Goal: Task Accomplishment & Management: Use online tool/utility

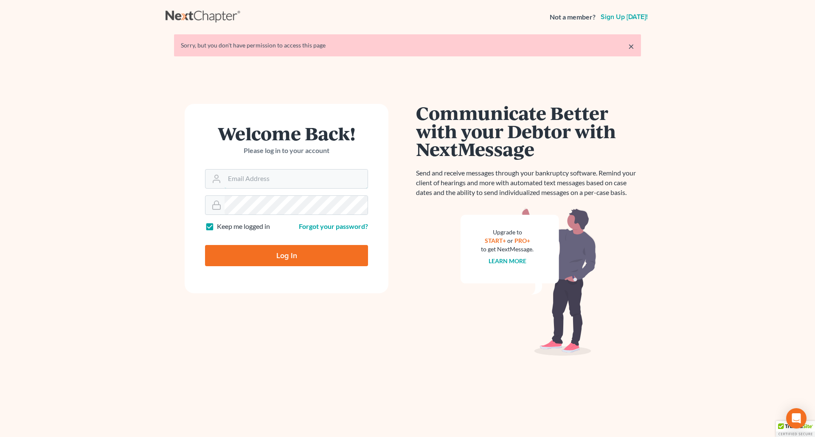
type input "[EMAIL_ADDRESS][DOMAIN_NAME]"
click at [315, 258] on input "Log In" at bounding box center [286, 255] width 163 height 21
type input "Thinking..."
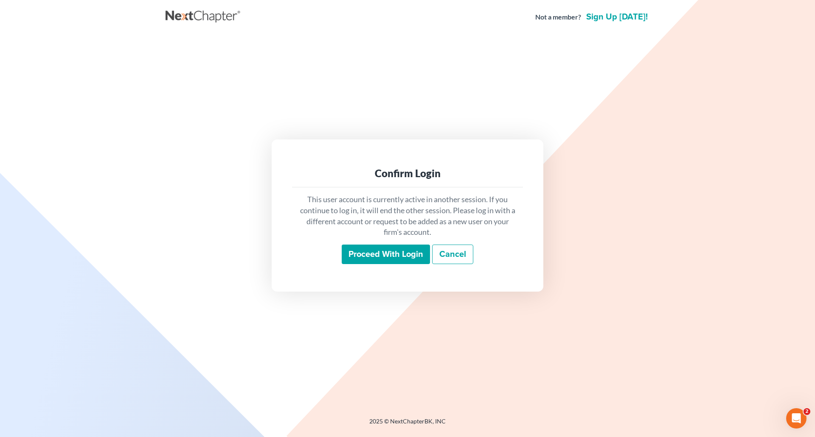
click at [354, 254] on input "Proceed with login" at bounding box center [386, 255] width 88 height 20
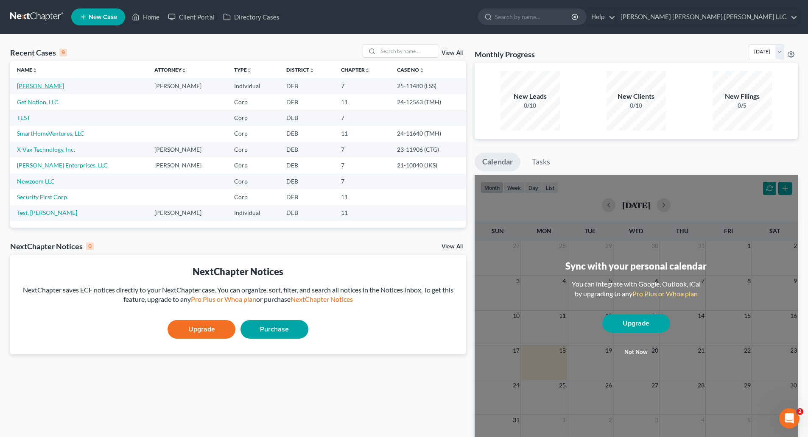
click at [29, 87] on link "Pursell, John" at bounding box center [40, 85] width 47 height 7
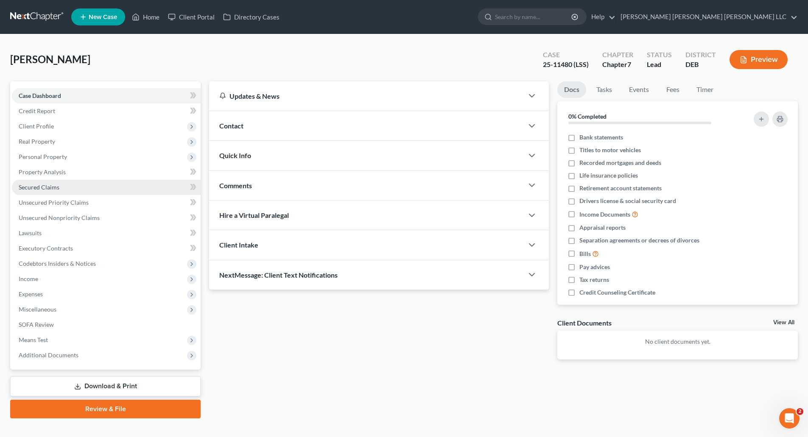
click at [41, 185] on span "Secured Claims" at bounding box center [39, 187] width 41 height 7
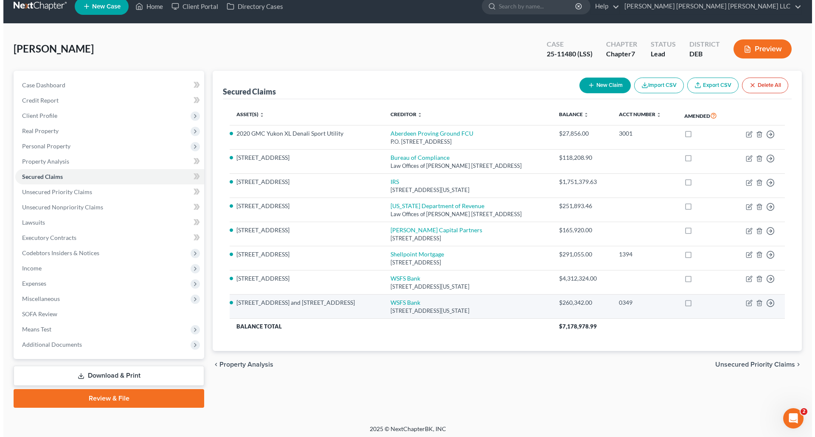
scroll to position [14, 0]
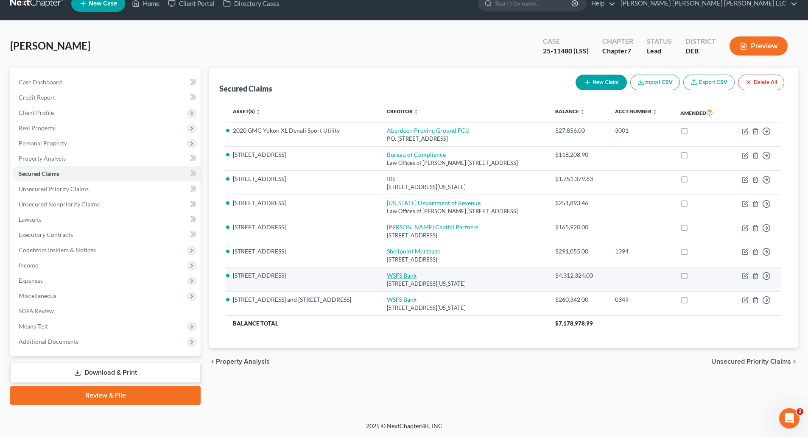
click at [417, 279] on link "WSFS Bank" at bounding box center [402, 275] width 30 height 7
select select "7"
select select "0"
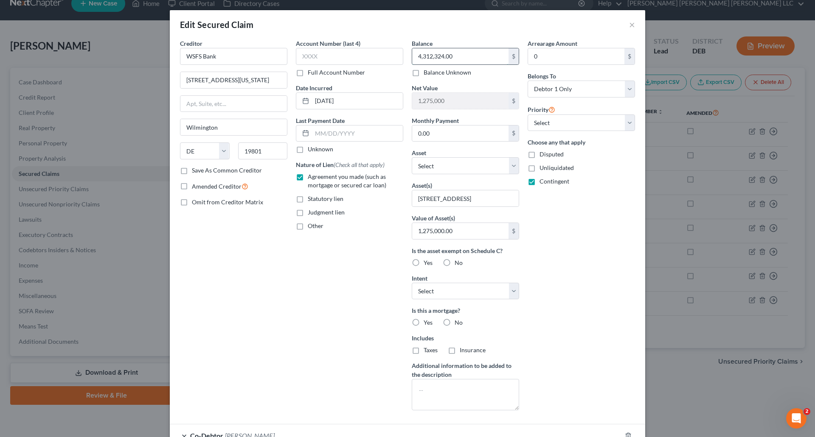
click at [429, 58] on input "4,312,324.00" at bounding box center [460, 56] width 96 height 16
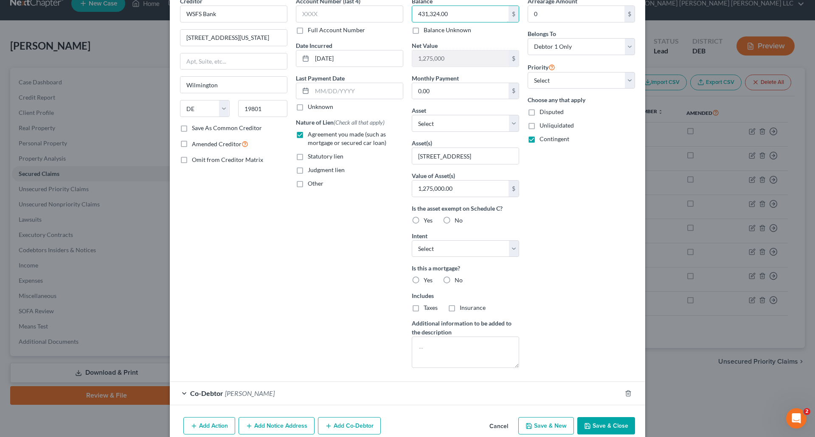
type input "431,324.00"
click at [595, 426] on button "Save & Close" at bounding box center [606, 426] width 58 height 18
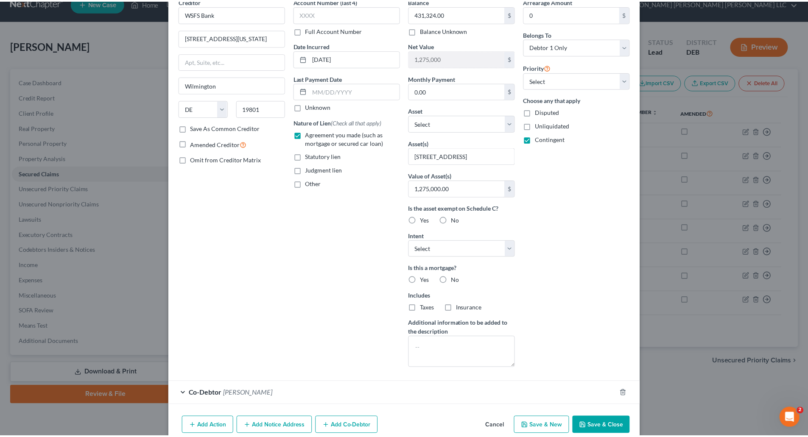
scroll to position [0, 0]
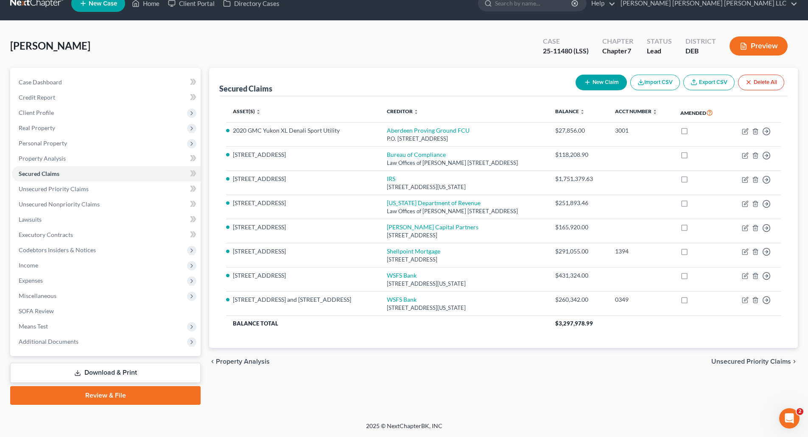
click at [131, 371] on link "Download & Print" at bounding box center [105, 373] width 190 height 20
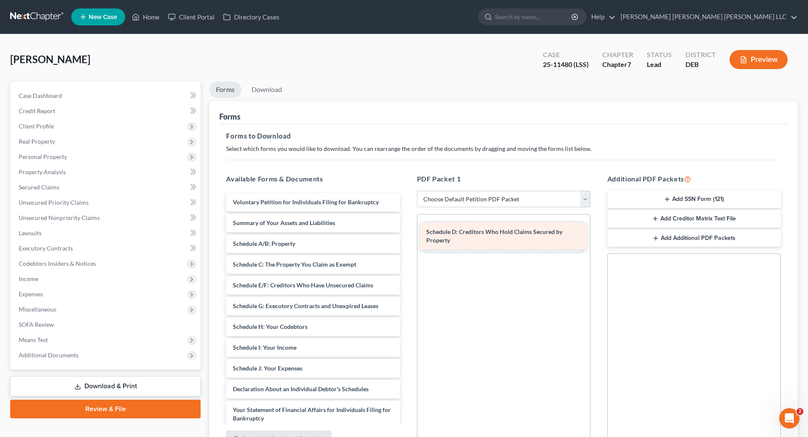
drag, startPoint x: 297, startPoint y: 288, endPoint x: 491, endPoint y: 234, distance: 200.7
click at [406, 234] on div "Schedule D: Creditors Who Hold Claims Secured by Property Voluntary Petition fo…" at bounding box center [312, 381] width 187 height 377
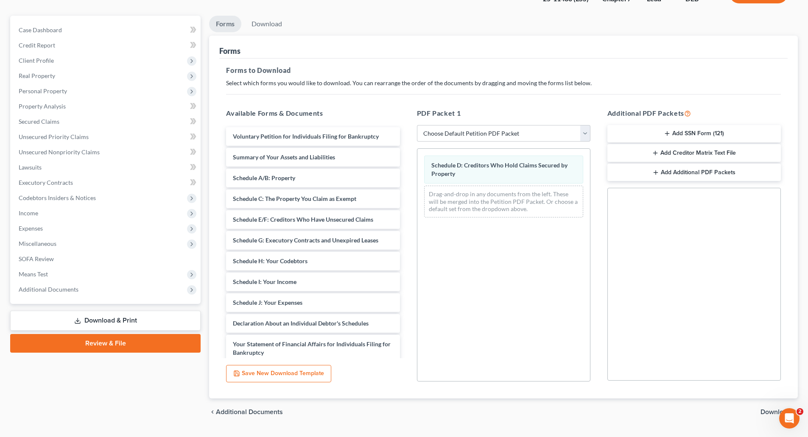
scroll to position [87, 0]
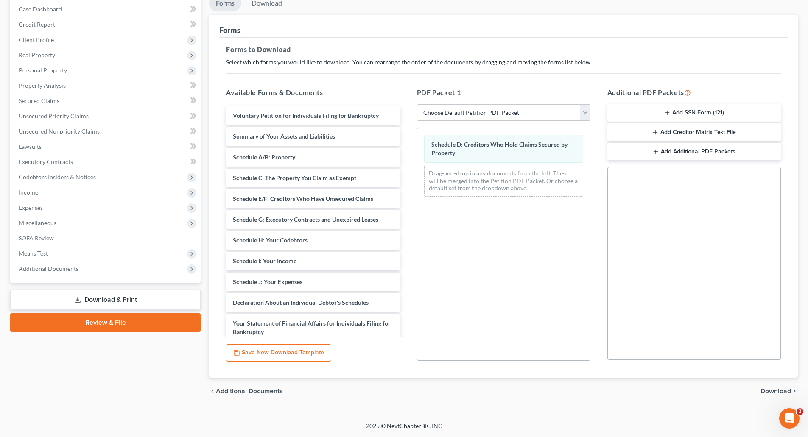
click at [779, 392] on span "Download" at bounding box center [776, 391] width 31 height 7
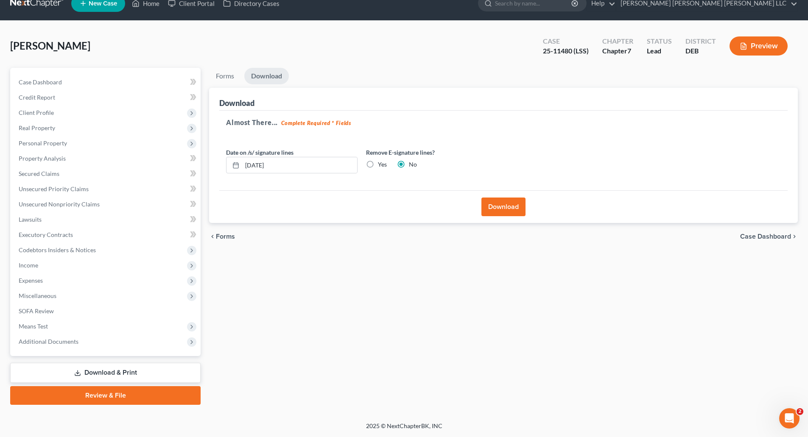
scroll to position [14, 0]
click at [494, 207] on button "Download" at bounding box center [504, 207] width 44 height 19
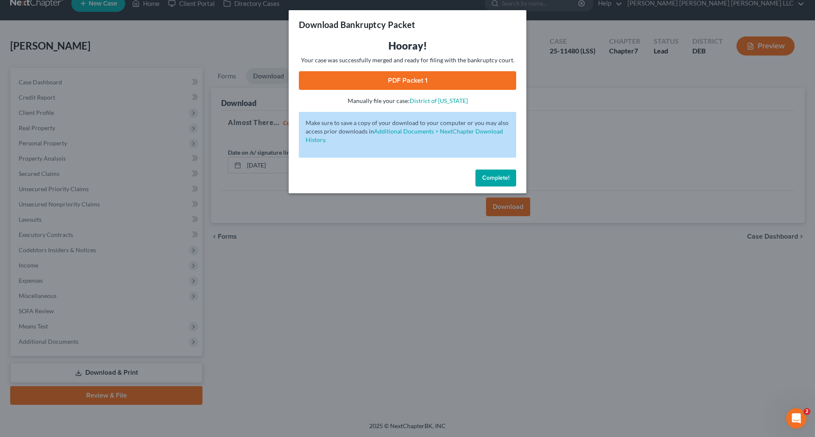
click at [428, 84] on link "PDF Packet 1" at bounding box center [407, 80] width 217 height 19
click at [503, 179] on span "Complete!" at bounding box center [495, 177] width 27 height 7
